Goal: Transaction & Acquisition: Subscribe to service/newsletter

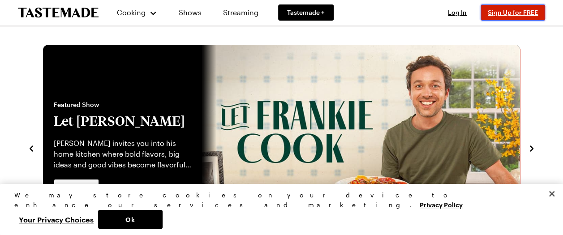
click at [519, 13] on span "Sign Up for FREE" at bounding box center [512, 13] width 50 height 8
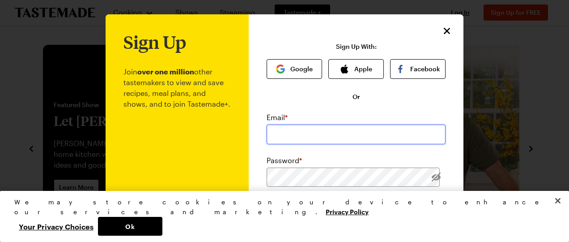
drag, startPoint x: 330, startPoint y: 129, endPoint x: 336, endPoint y: 126, distance: 6.0
click at [331, 128] on input "email" at bounding box center [356, 134] width 179 height 20
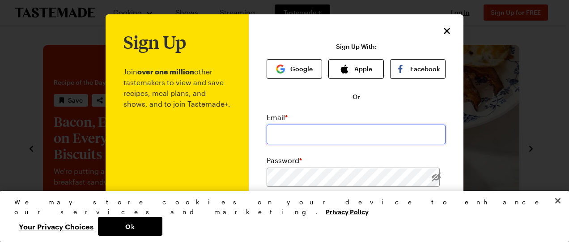
type input "fyparrish@gmail.com"
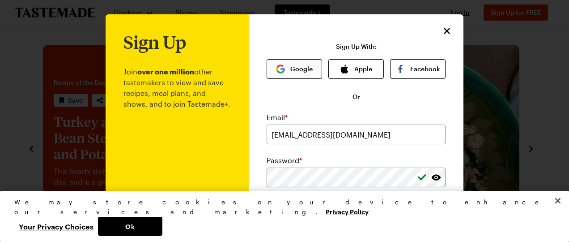
click at [286, 67] on button "Google" at bounding box center [295, 69] width 56 height 20
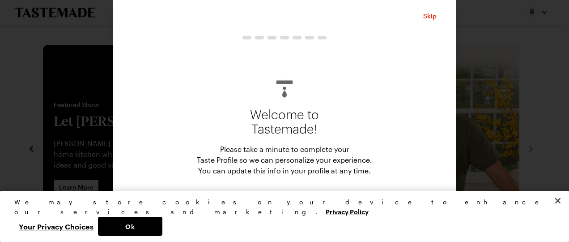
scroll to position [2, 0]
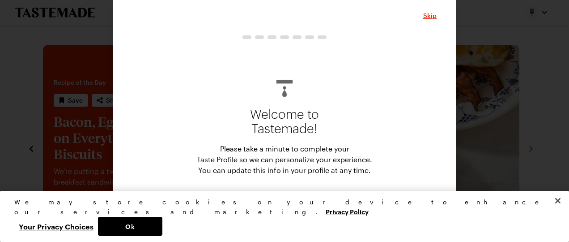
click at [402, 107] on div "Welcome to Tastemade! Please take a minute to complete your Taste Profile so we…" at bounding box center [284, 123] width 304 height 158
click at [278, 207] on div "Welcome to Tastemade! Please take a minute to complete your Taste Profile so we…" at bounding box center [284, 131] width 304 height 192
click at [278, 209] on button "Start" at bounding box center [285, 218] width 90 height 20
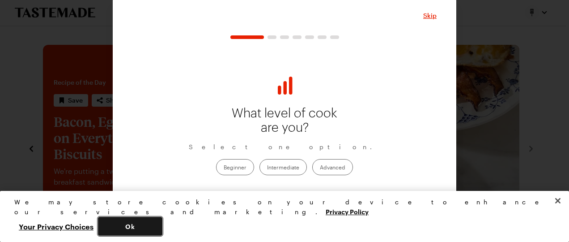
click at [162, 231] on button "Ok" at bounding box center [130, 226] width 64 height 19
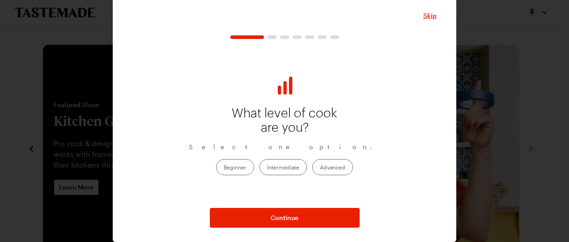
click at [232, 165] on label "Beginner" at bounding box center [235, 167] width 38 height 16
click at [224, 167] on input "Beginner" at bounding box center [224, 167] width 0 height 0
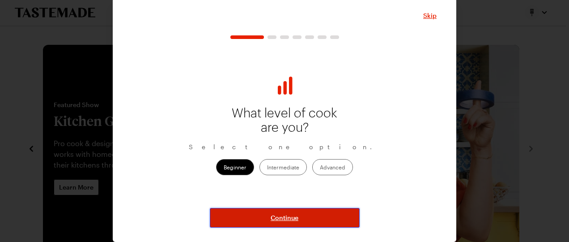
click at [286, 218] on span "Continue" at bounding box center [285, 217] width 28 height 9
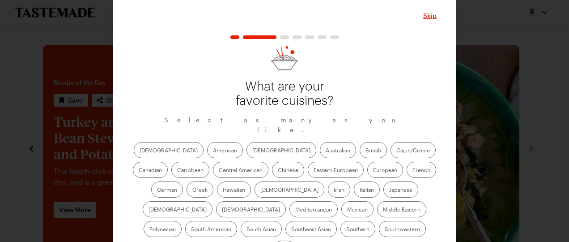
click at [207, 142] on label "American" at bounding box center [225, 150] width 36 height 16
click at [213, 151] on input "American" at bounding box center [213, 151] width 0 height 0
click at [247, 142] on label "Asian" at bounding box center [282, 150] width 70 height 16
click at [252, 151] on input "Asian" at bounding box center [252, 151] width 0 height 0
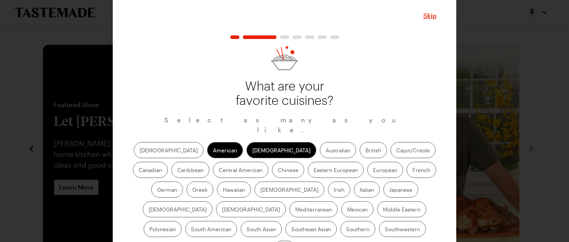
click at [354, 181] on label "Italian" at bounding box center [367, 189] width 26 height 16
click at [360, 190] on input "Italian" at bounding box center [360, 190] width 0 height 0
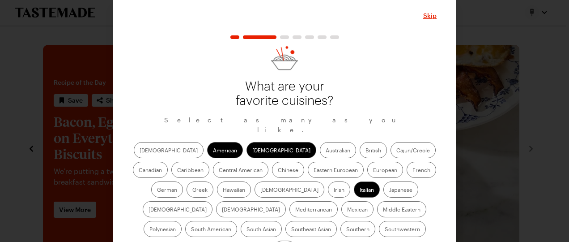
click at [183, 181] on label "German" at bounding box center [167, 189] width 32 height 16
click at [157, 190] on input "German" at bounding box center [157, 190] width 0 height 0
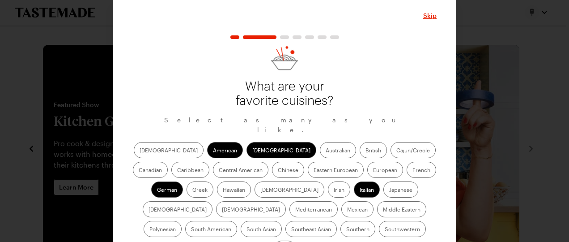
click at [209, 162] on label "Caribbean" at bounding box center [190, 170] width 38 height 16
click at [177, 171] on input "Caribbean" at bounding box center [177, 171] width 0 height 0
click at [342, 201] on label "Mexican" at bounding box center [358, 209] width 32 height 16
click at [347, 210] on input "Mexican" at bounding box center [347, 210] width 0 height 0
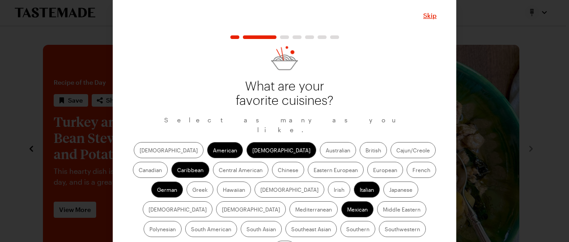
click at [341, 221] on label "Southern" at bounding box center [358, 229] width 35 height 16
click at [346, 230] on input "Southern" at bounding box center [346, 230] width 0 height 0
click at [379, 221] on label "Southwestern" at bounding box center [402, 229] width 47 height 16
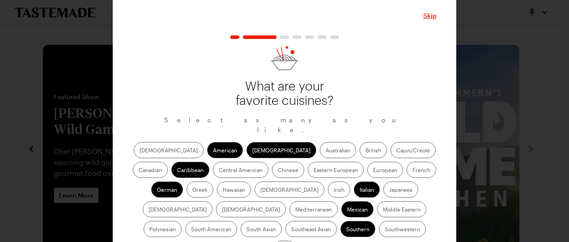
click at [379, 221] on label "Southwestern" at bounding box center [402, 229] width 47 height 16
click at [385, 230] on input "Southwestern" at bounding box center [385, 230] width 0 height 0
click at [338, 201] on label "Mediterranean" at bounding box center [314, 209] width 48 height 16
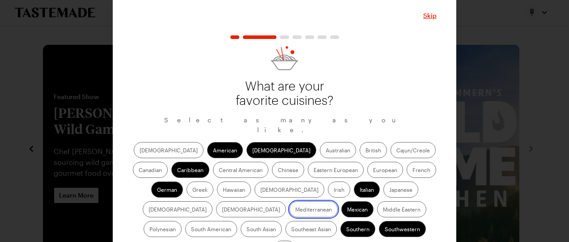
click at [295, 210] on input "Mediterranean" at bounding box center [295, 210] width 0 height 0
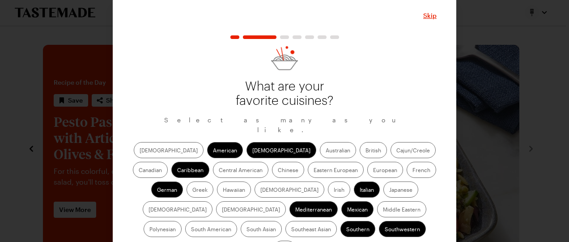
click at [377, 201] on label "Middle Eastern" at bounding box center [401, 209] width 49 height 16
click at [383, 210] on Eastern "Middle Eastern" at bounding box center [383, 210] width 0 height 0
click at [217, 181] on label "Hawaiian" at bounding box center [234, 189] width 34 height 16
click at [223, 190] on input "Hawaiian" at bounding box center [223, 190] width 0 height 0
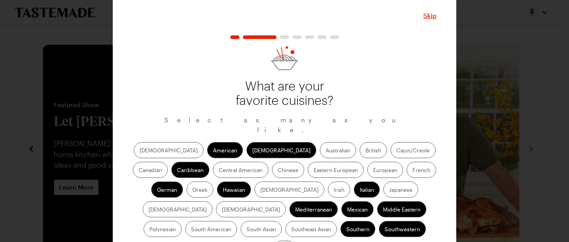
click at [213, 162] on label "Central American" at bounding box center [241, 170] width 56 height 16
click at [219, 171] on American "Central American" at bounding box center [219, 171] width 0 height 0
click at [391, 142] on label "Cajun/Creole" at bounding box center [413, 150] width 45 height 16
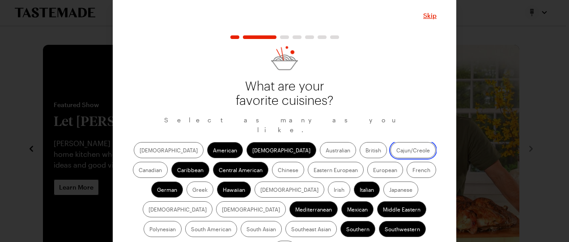
click at [397, 151] on input "Cajun/Creole" at bounding box center [397, 151] width 0 height 0
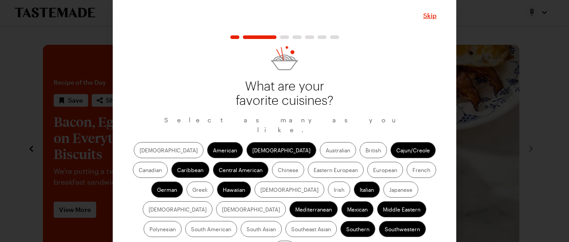
click at [308, 162] on label "Eastern European" at bounding box center [336, 170] width 56 height 16
click at [314, 171] on European "Eastern European" at bounding box center [314, 171] width 0 height 0
click at [367, 162] on label "European" at bounding box center [385, 170] width 36 height 16
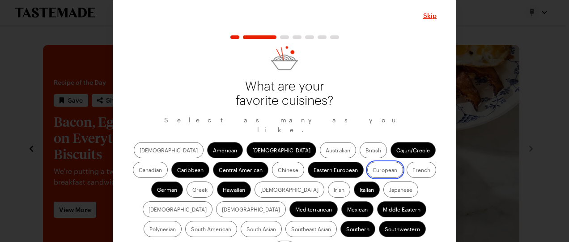
click at [373, 171] on input "European" at bounding box center [373, 171] width 0 height 0
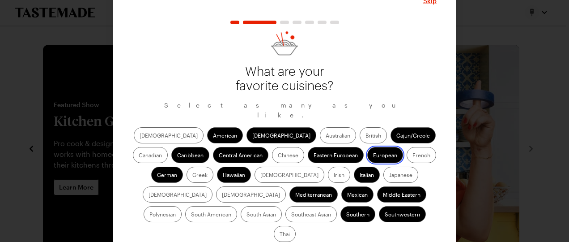
scroll to position [25, 0]
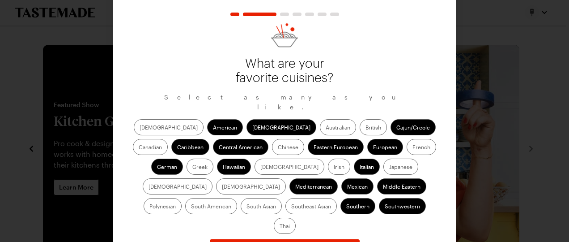
click at [237, 198] on label "South American" at bounding box center [211, 206] width 52 height 16
click at [191, 207] on American "South American" at bounding box center [191, 207] width 0 height 0
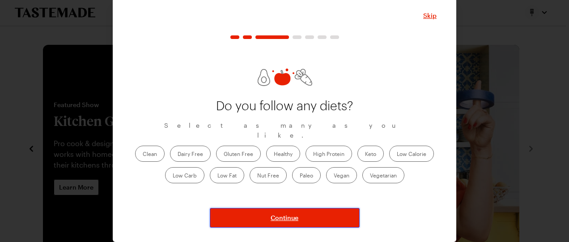
scroll to position [2, 0]
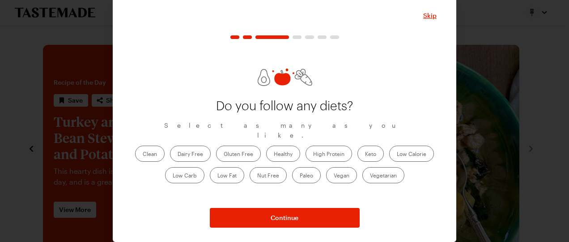
click at [333, 149] on label "High Protein" at bounding box center [329, 153] width 47 height 16
click at [313, 154] on Protein "High Protein" at bounding box center [313, 154] width 0 height 0
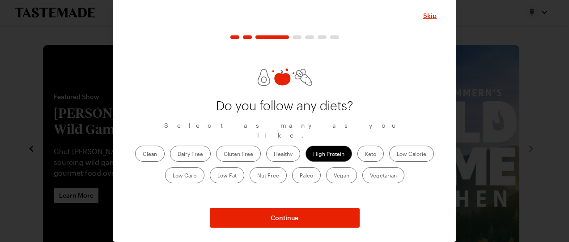
click at [284, 149] on label "Healthy" at bounding box center [283, 153] width 34 height 16
click at [274, 154] on input "Healthy" at bounding box center [274, 154] width 0 height 0
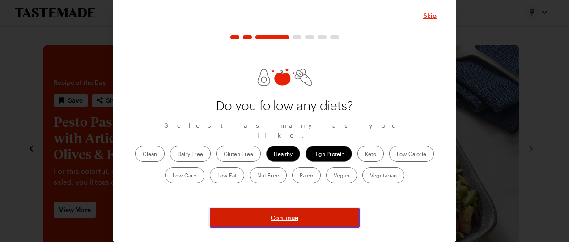
click at [282, 217] on span "Continue" at bounding box center [285, 217] width 28 height 9
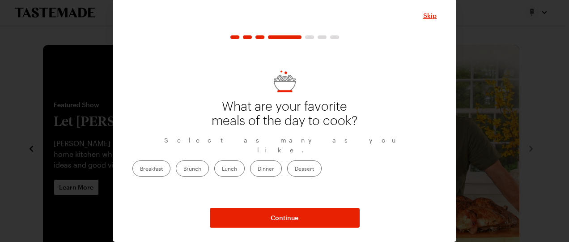
click at [209, 163] on label "Brunch" at bounding box center [192, 168] width 33 height 16
click at [184, 169] on input "Brunch" at bounding box center [184, 169] width 0 height 0
click at [245, 164] on label "Lunch" at bounding box center [229, 168] width 30 height 16
click at [222, 169] on input "Lunch" at bounding box center [222, 169] width 0 height 0
click at [282, 163] on label "Dinner" at bounding box center [266, 168] width 32 height 16
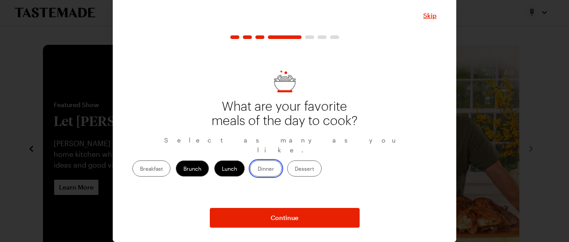
click at [258, 169] on input "Dinner" at bounding box center [258, 169] width 0 height 0
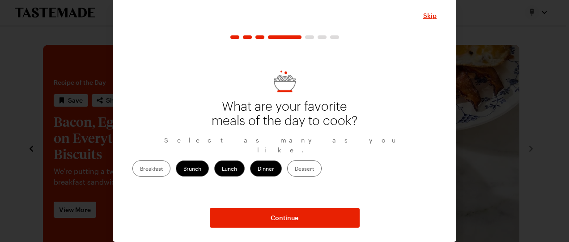
click at [322, 164] on label "Dessert" at bounding box center [304, 168] width 34 height 16
click at [295, 169] on input "Dessert" at bounding box center [295, 169] width 0 height 0
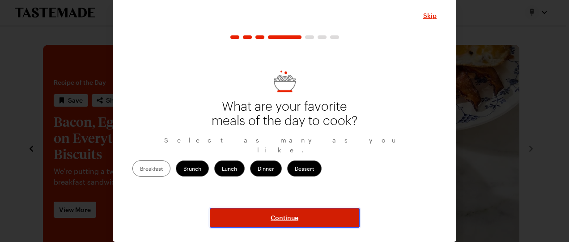
click at [281, 214] on span "Continue" at bounding box center [285, 217] width 28 height 9
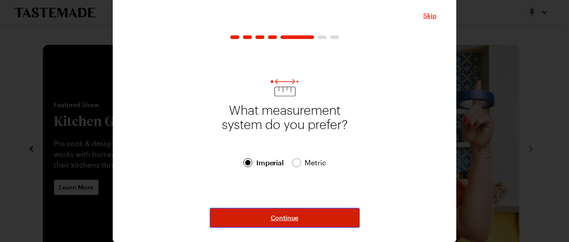
click at [280, 217] on span "Continue" at bounding box center [285, 217] width 28 height 9
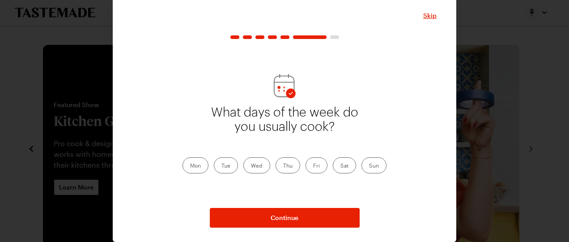
click at [193, 167] on label "Mon" at bounding box center [196, 165] width 26 height 16
click at [190, 166] on input "Mon" at bounding box center [190, 166] width 0 height 0
click at [227, 167] on label "Tue" at bounding box center [226, 165] width 24 height 16
click at [222, 166] on input "Tue" at bounding box center [222, 166] width 0 height 0
click at [256, 166] on label "Wed" at bounding box center [256, 165] width 27 height 16
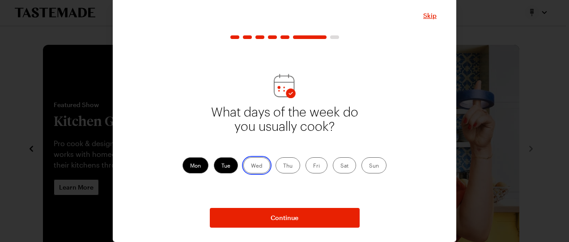
click at [251, 166] on input "Wed" at bounding box center [251, 166] width 0 height 0
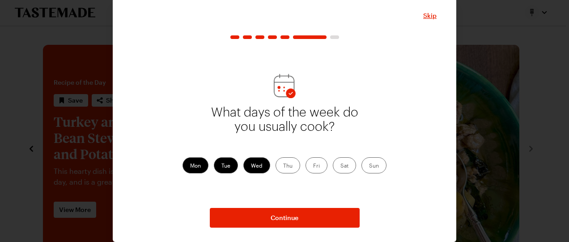
click at [289, 168] on label "Thu" at bounding box center [288, 165] width 25 height 16
click at [283, 166] on input "Thu" at bounding box center [283, 166] width 0 height 0
click at [315, 167] on label "Fri" at bounding box center [317, 165] width 22 height 16
click at [313, 166] on input "Fri" at bounding box center [313, 166] width 0 height 0
click at [340, 166] on label "Sat" at bounding box center [344, 165] width 23 height 16
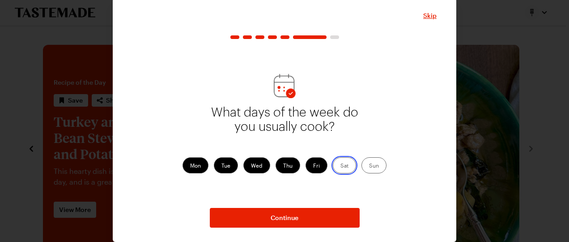
click at [341, 166] on input "Sat" at bounding box center [341, 166] width 0 height 0
click at [363, 168] on label "Sun" at bounding box center [374, 165] width 25 height 16
click at [369, 166] on input "Sun" at bounding box center [369, 166] width 0 height 0
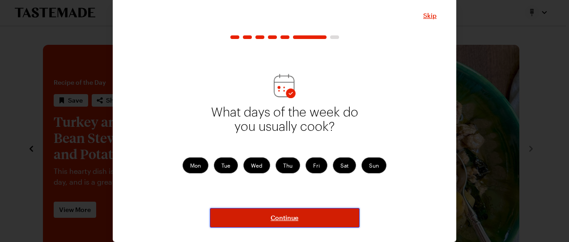
click at [288, 214] on span "Continue" at bounding box center [285, 217] width 28 height 9
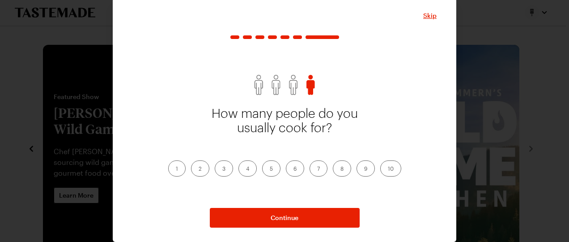
click at [198, 167] on label "2" at bounding box center [200, 168] width 18 height 16
click at [199, 169] on input "2" at bounding box center [199, 169] width 0 height 0
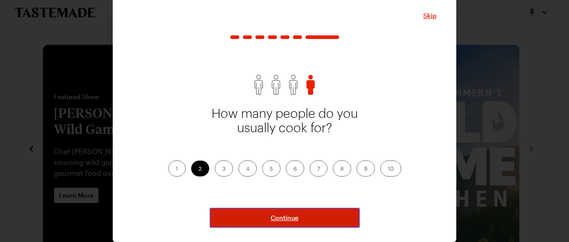
click at [275, 216] on span "Continue" at bounding box center [285, 217] width 28 height 9
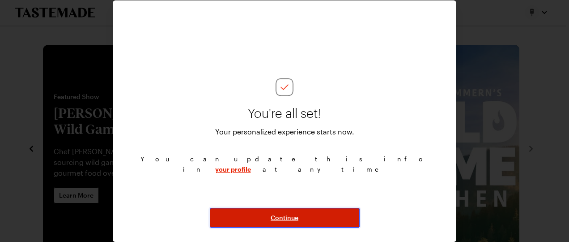
scroll to position [0, 0]
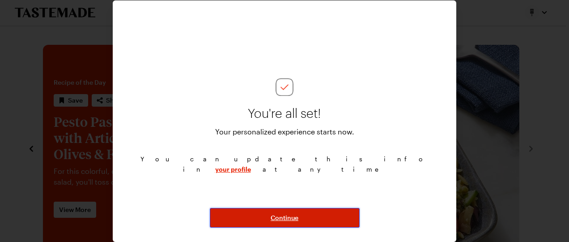
click at [277, 217] on span "Continue" at bounding box center [285, 217] width 28 height 9
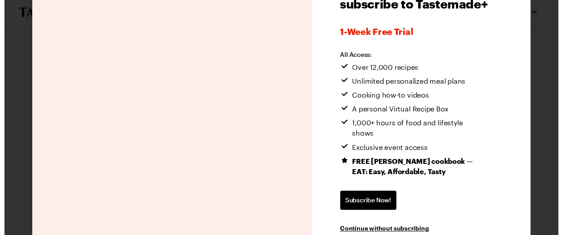
scroll to position [117, 0]
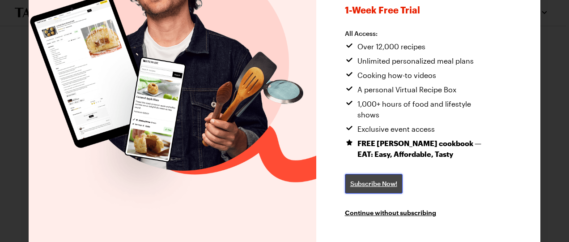
click at [382, 179] on span "Subscribe Now!" at bounding box center [373, 183] width 47 height 9
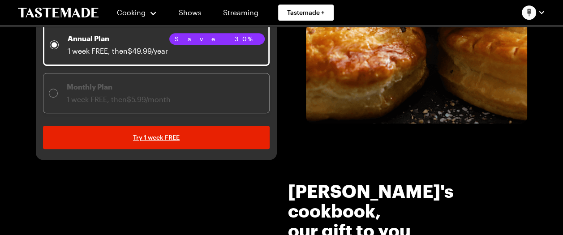
scroll to position [269, 0]
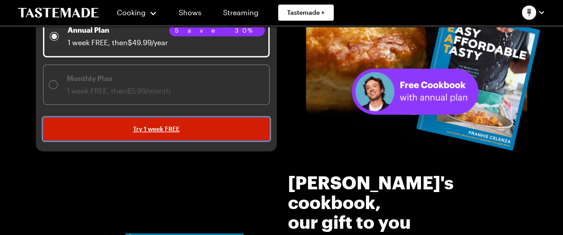
click at [155, 126] on span "Try 1 week FREE" at bounding box center [156, 128] width 47 height 9
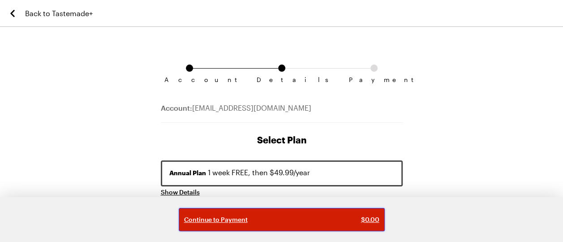
click at [226, 221] on span "Continue to Payment" at bounding box center [216, 219] width 64 height 9
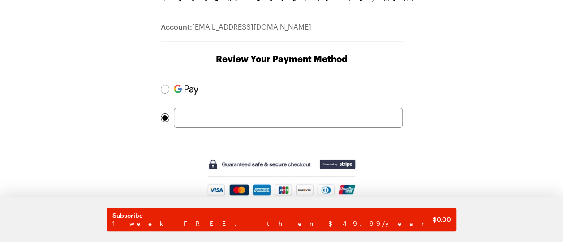
scroll to position [90, 0]
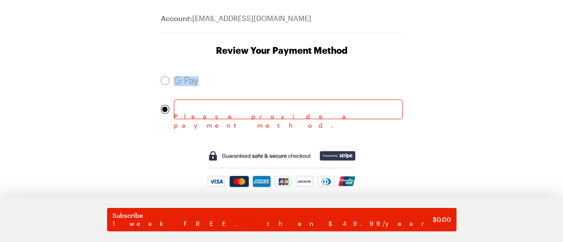
drag, startPoint x: 167, startPoint y: 79, endPoint x: 170, endPoint y: 82, distance: 4.8
click at [170, 83] on span at bounding box center [282, 81] width 242 height 20
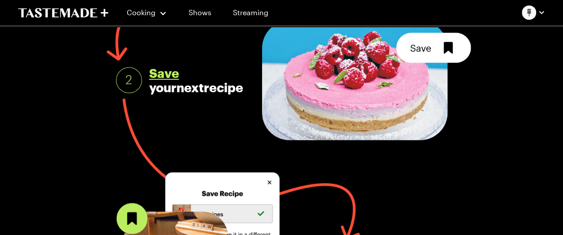
scroll to position [179, 0]
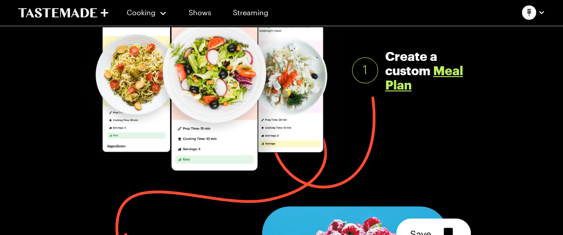
drag, startPoint x: 447, startPoint y: 81, endPoint x: 448, endPoint y: 74, distance: 6.8
click at [448, 76] on div "Create a custom Meal Plan" at bounding box center [432, 70] width 94 height 43
click at [449, 73] on link "Meal Plan" at bounding box center [424, 77] width 78 height 29
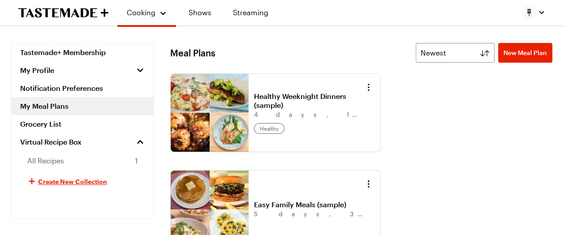
click at [52, 106] on link "My Meal Plans" at bounding box center [82, 106] width 142 height 18
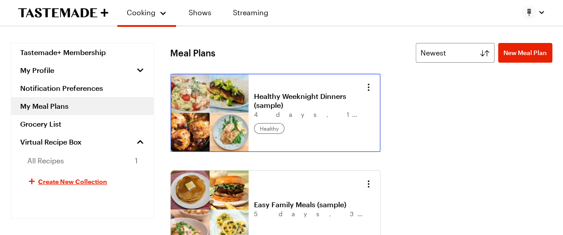
click at [365, 110] on link "Healthy Weeknight Dinners (sample)" at bounding box center [309, 101] width 111 height 18
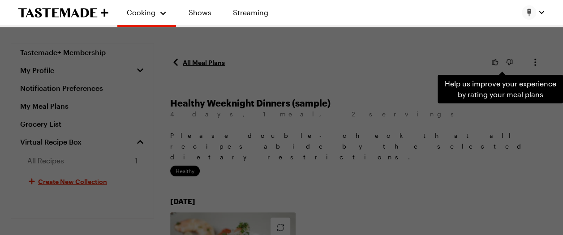
scroll to position [134, 0]
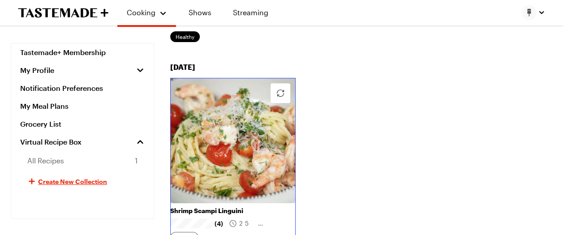
click at [233, 207] on link "Shrimp Scampi Linguini" at bounding box center [232, 211] width 125 height 8
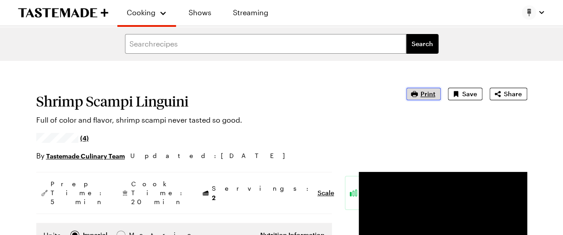
click at [434, 94] on span "Print" at bounding box center [427, 94] width 15 height 9
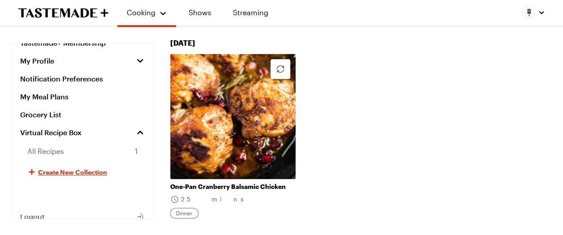
scroll to position [557, 0]
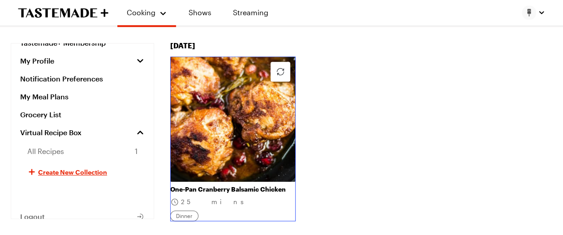
click at [263, 185] on link "One-Pan Cranberry Balsamic Chicken" at bounding box center [232, 189] width 125 height 8
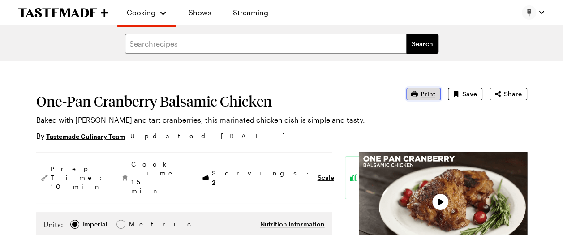
click at [420, 94] on button "Print" at bounding box center [423, 94] width 34 height 13
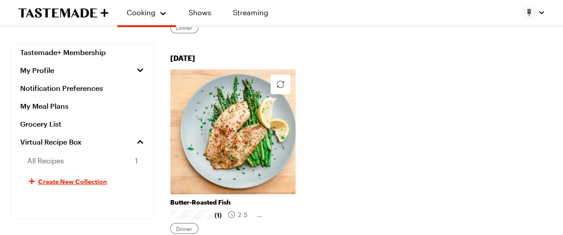
scroll to position [765, 0]
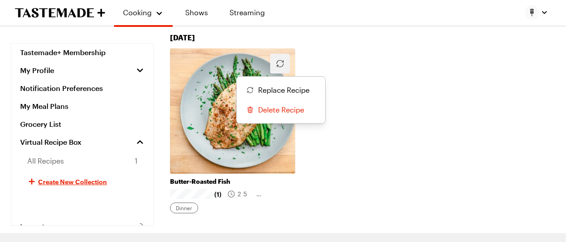
click at [279, 58] on icon "button" at bounding box center [280, 63] width 11 height 11
click at [283, 85] on span "Replace Recipe" at bounding box center [283, 90] width 51 height 11
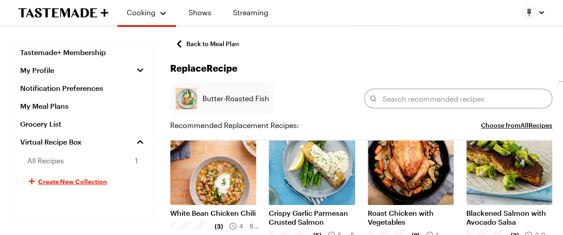
scroll to position [179, 0]
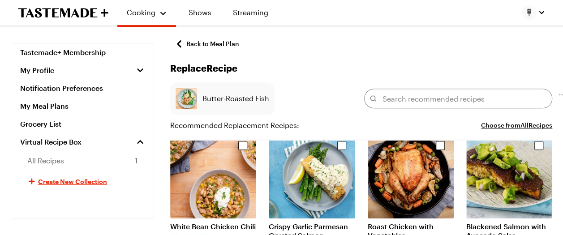
drag, startPoint x: 380, startPoint y: 122, endPoint x: 391, endPoint y: 119, distance: 11.5
click at [380, 121] on div "Recommended Replacement Recipes: Choose from All Recipes" at bounding box center [361, 125] width 382 height 11
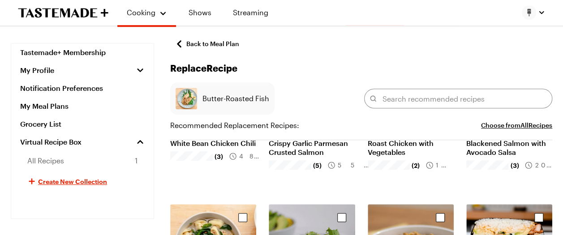
scroll to position [258, 0]
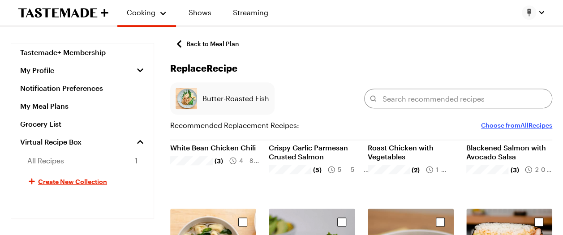
click at [535, 124] on button "Choose from All Recipes" at bounding box center [516, 125] width 71 height 11
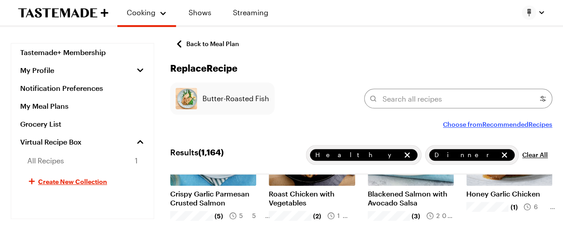
scroll to position [371, 0]
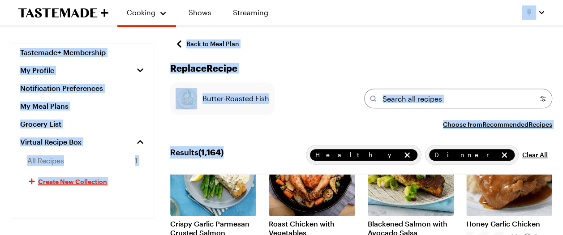
drag, startPoint x: 312, startPoint y: 142, endPoint x: 357, endPoint y: 20, distance: 130.7
click at [357, 20] on div "Cooking Shows Streaming Tastemade+ Membership My Profile Notification Preferenc…" at bounding box center [281, 212] width 563 height 1166
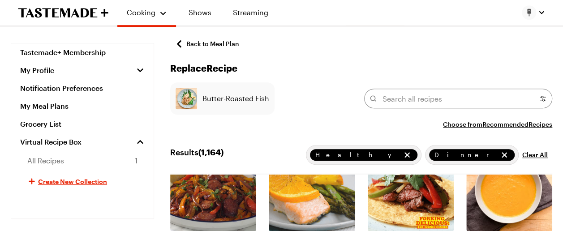
scroll to position [1892, 0]
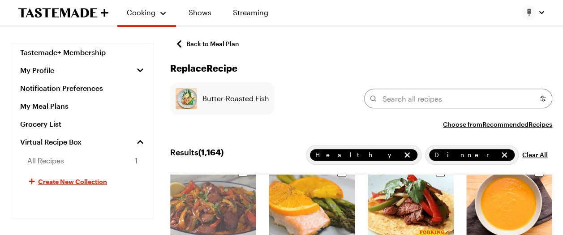
click at [208, 200] on img "Select recipe" at bounding box center [213, 201] width 86 height 86
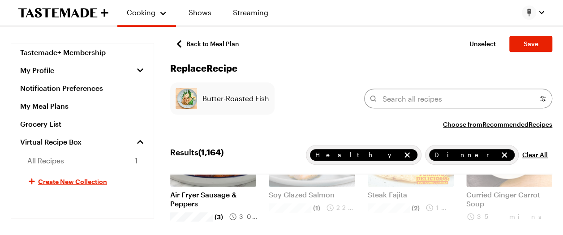
scroll to position [1936, 0]
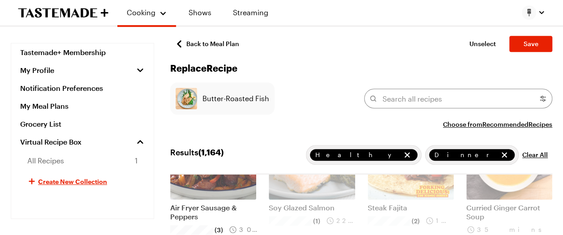
click at [208, 192] on img "Select recipe" at bounding box center [213, 157] width 86 height 86
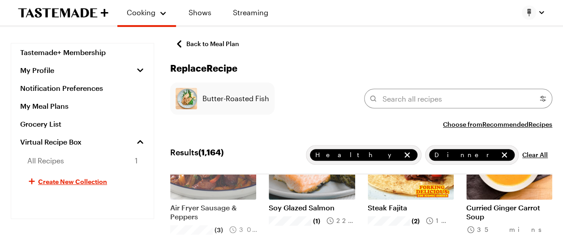
click at [208, 192] on img "Select recipe" at bounding box center [213, 157] width 86 height 86
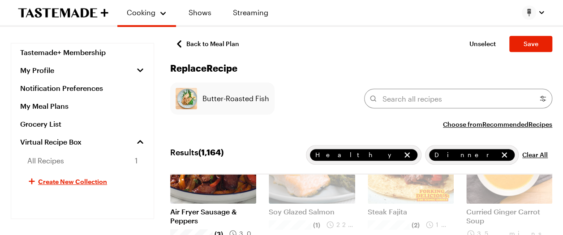
scroll to position [1880, 0]
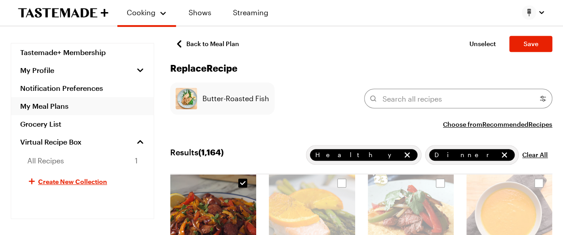
click at [32, 107] on link "My Meal Plans" at bounding box center [82, 106] width 142 height 18
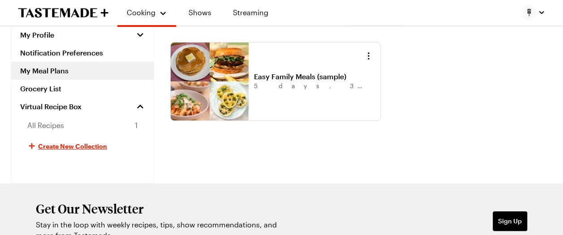
scroll to position [134, 0]
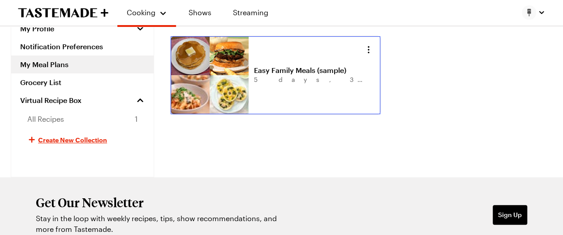
click at [274, 73] on link "Easy Family Meals (sample)" at bounding box center [309, 70] width 111 height 9
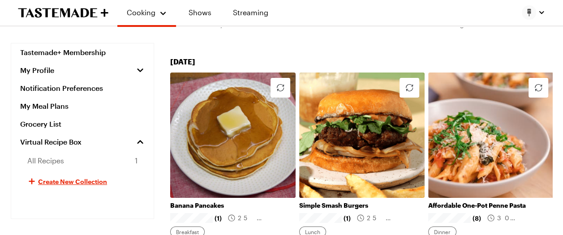
scroll to position [134, 0]
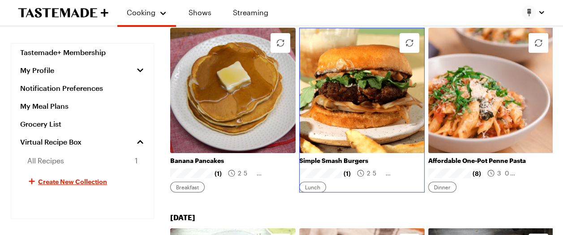
click at [310, 165] on link "Simple Smash Burgers" at bounding box center [361, 161] width 125 height 8
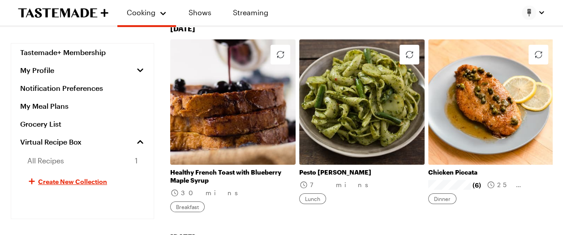
scroll to position [537, 0]
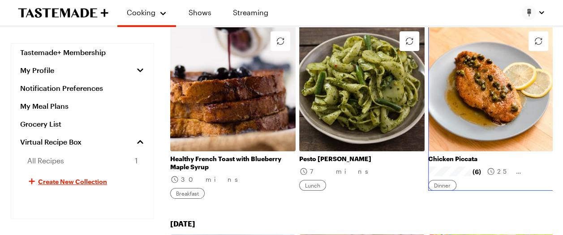
click at [505, 155] on link "Chicken Piccata" at bounding box center [490, 159] width 125 height 8
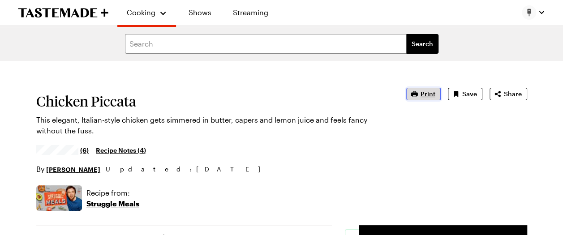
click at [424, 91] on span "Print" at bounding box center [427, 94] width 15 height 9
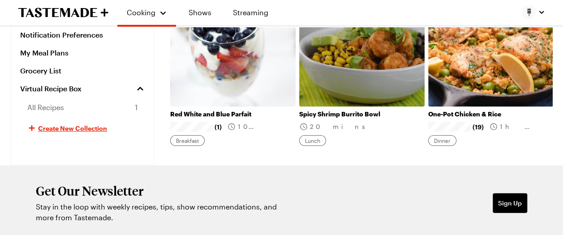
scroll to position [969, 0]
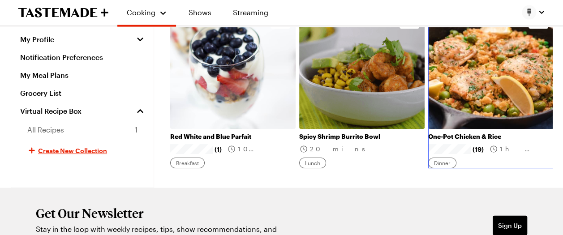
click at [450, 141] on link "One-Pot Chicken & Rice" at bounding box center [490, 136] width 125 height 8
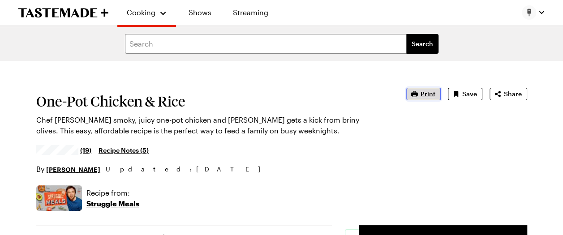
click at [413, 90] on icon "button" at bounding box center [414, 94] width 9 height 9
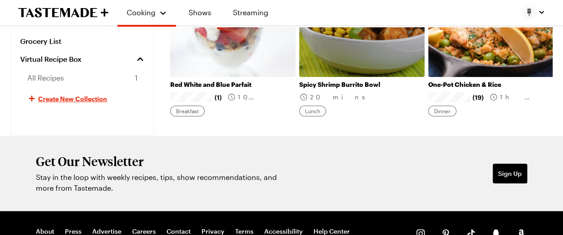
scroll to position [1013, 0]
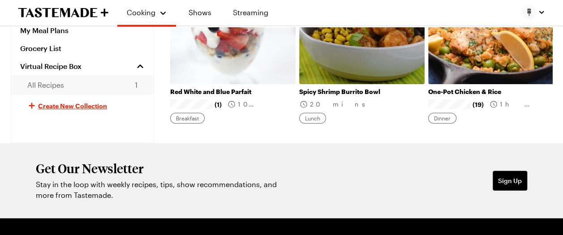
click at [45, 90] on span "All Recipes" at bounding box center [45, 85] width 37 height 11
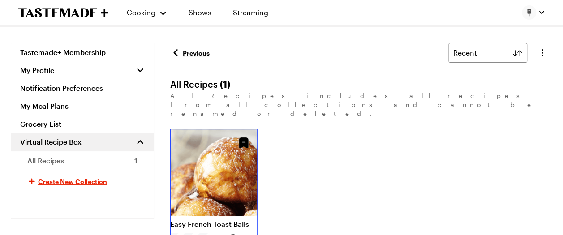
click at [226, 220] on link "Easy French Toast Balls" at bounding box center [213, 224] width 87 height 9
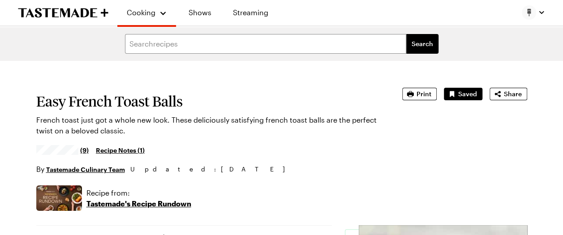
type textarea "x"
click at [428, 96] on span "Print" at bounding box center [423, 94] width 15 height 9
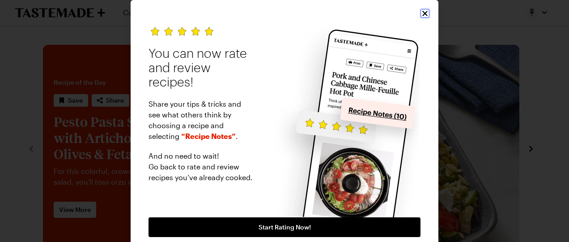
click at [421, 14] on icon "Close" at bounding box center [425, 13] width 9 height 9
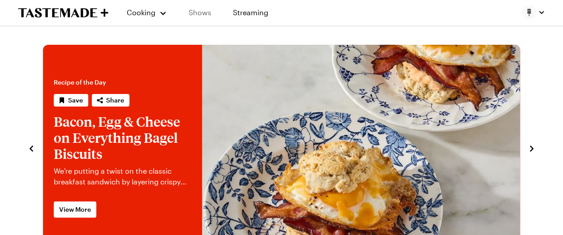
click at [204, 15] on link "Shows" at bounding box center [199, 12] width 41 height 25
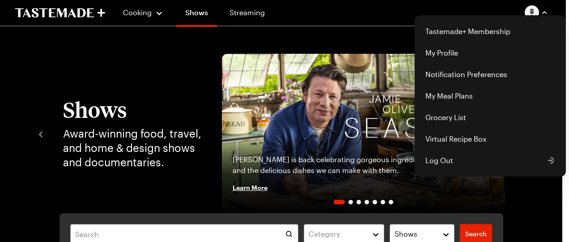
click at [535, 14] on img "button" at bounding box center [532, 12] width 14 height 14
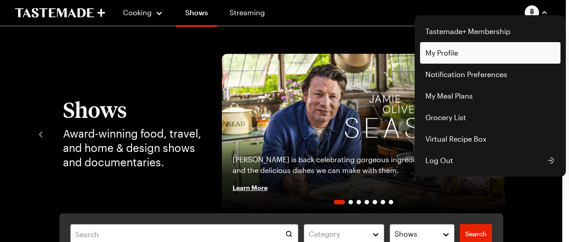
click at [439, 50] on link "My Profile" at bounding box center [490, 52] width 141 height 21
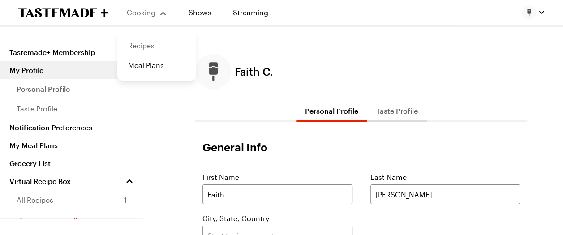
click at [138, 43] on link "Recipes" at bounding box center [157, 46] width 68 height 20
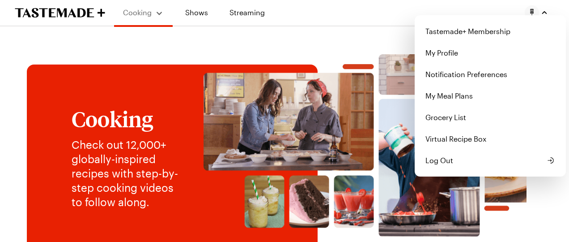
click at [530, 11] on img "button" at bounding box center [532, 12] width 14 height 14
click at [474, 34] on link "Tastemade+ Membership" at bounding box center [490, 31] width 141 height 21
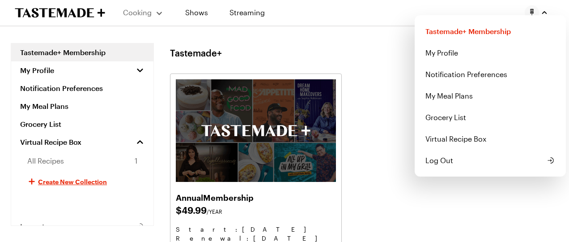
click at [533, 13] on img "button" at bounding box center [532, 12] width 14 height 14
click at [440, 56] on link "My Profile" at bounding box center [490, 52] width 141 height 21
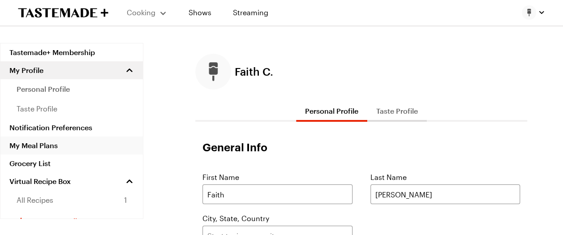
click at [47, 148] on link "My Meal Plans" at bounding box center [71, 146] width 142 height 18
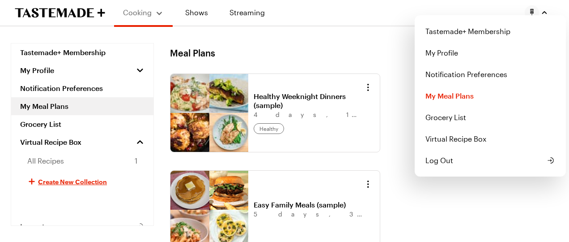
click at [532, 13] on img "button" at bounding box center [532, 12] width 14 height 14
click at [441, 98] on link "My Meal Plans" at bounding box center [490, 95] width 141 height 21
